Goal: Use online tool/utility: Utilize a website feature to perform a specific function

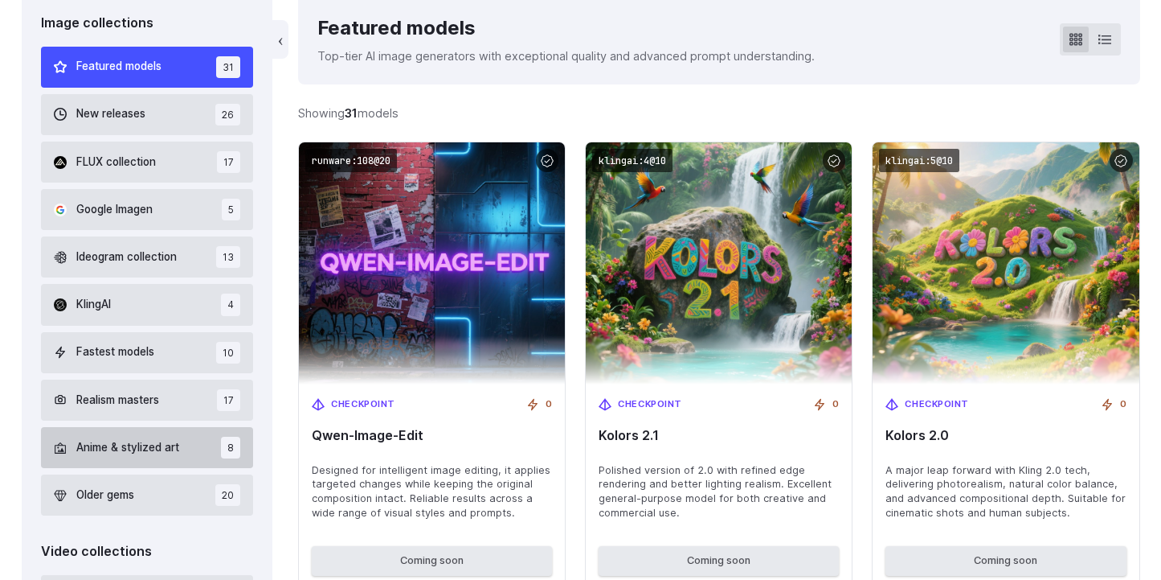
scroll to position [498, 0]
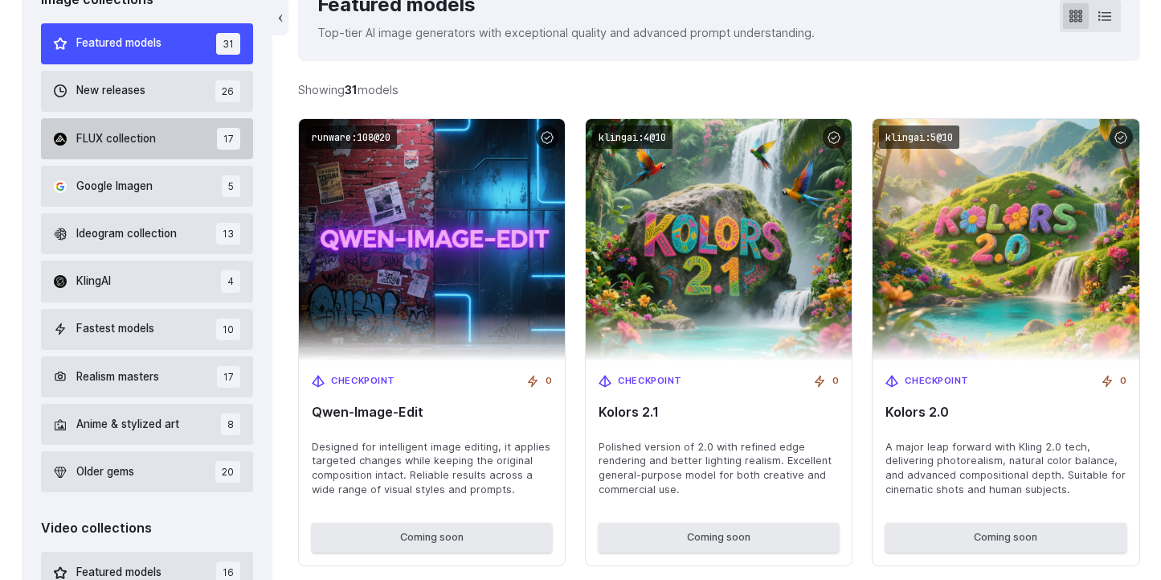
click at [151, 137] on span "FLUX collection" at bounding box center [116, 139] width 80 height 18
click at [131, 140] on span "FLUX collection" at bounding box center [116, 139] width 80 height 18
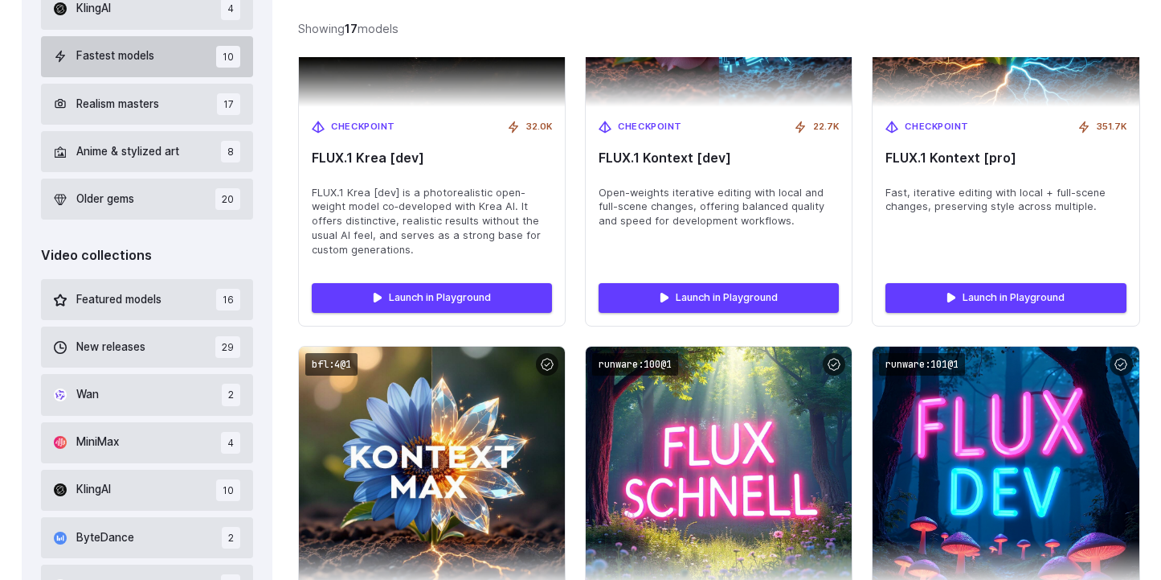
scroll to position [571, 0]
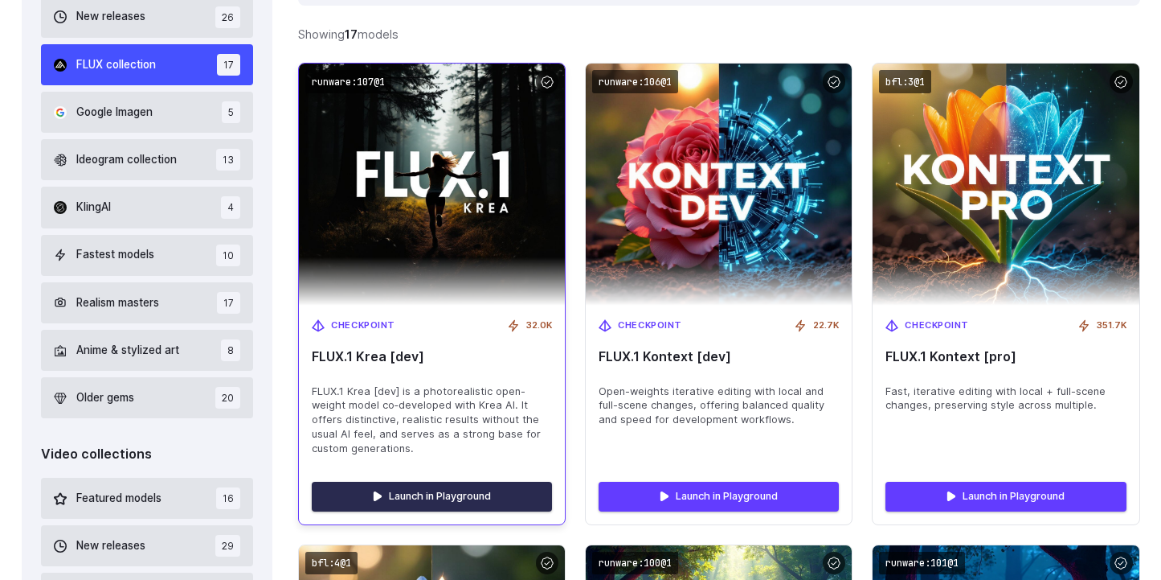
click at [453, 493] on link "Launch in Playground" at bounding box center [432, 495] width 240 height 29
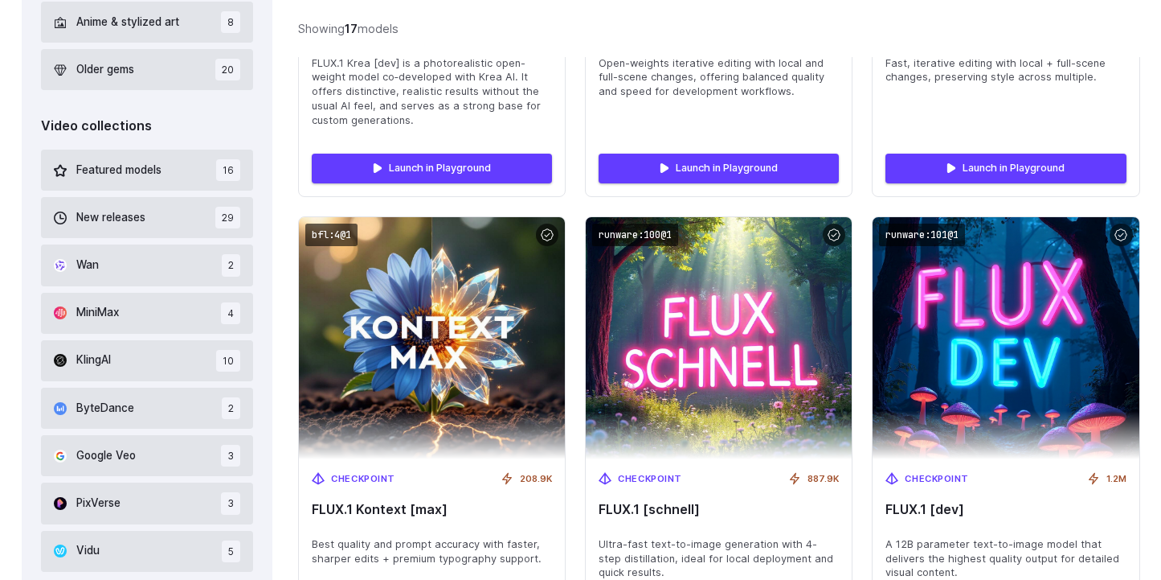
scroll to position [0, 0]
